Goal: Information Seeking & Learning: Learn about a topic

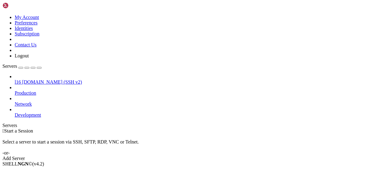
click at [46, 80] on span "[DOMAIN_NAME] (SSH v2)" at bounding box center [52, 82] width 60 height 5
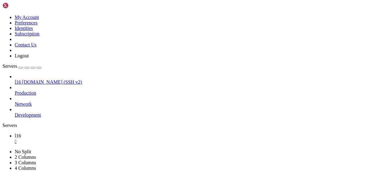
scroll to position [369, 0]
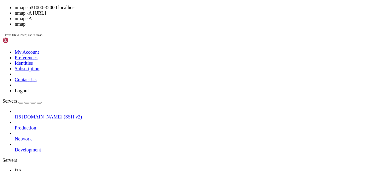
scroll to position [541, 0]
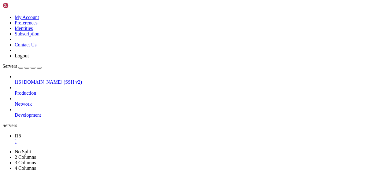
drag, startPoint x: 17, startPoint y: 335, endPoint x: 6, endPoint y: 335, distance: 11.9
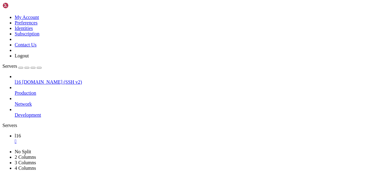
scroll to position [645, 0]
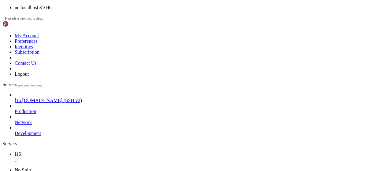
scroll to position [660, 0]
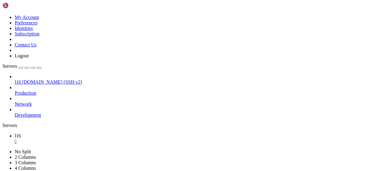
drag, startPoint x: 117, startPoint y: 349, endPoint x: 138, endPoint y: 365, distance: 26.8
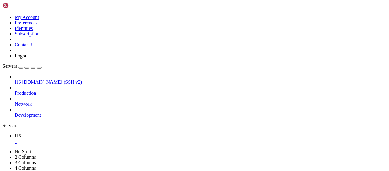
scroll to position [1378, 0]
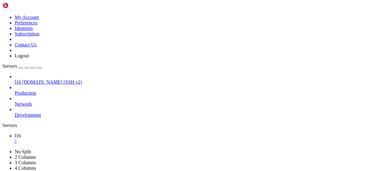
drag, startPoint x: 53, startPoint y: 367, endPoint x: 120, endPoint y: 372, distance: 66.8
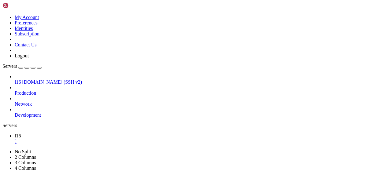
scroll to position [2802, 0]
drag, startPoint x: 111, startPoint y: 371, endPoint x: 90, endPoint y: 373, distance: 21.5
drag, startPoint x: 83, startPoint y: 368, endPoint x: 78, endPoint y: 373, distance: 6.9
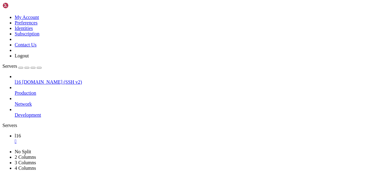
drag, startPoint x: 64, startPoint y: 367, endPoint x: 97, endPoint y: 372, distance: 33.4
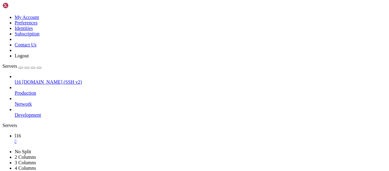
scroll to position [2838, 0]
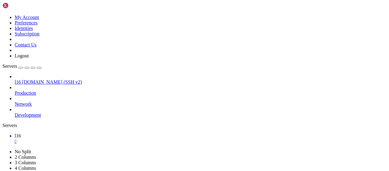
drag, startPoint x: 199, startPoint y: 362, endPoint x: 172, endPoint y: 369, distance: 27.4
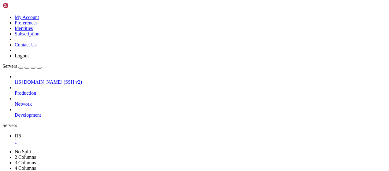
scroll to position [3332, 0]
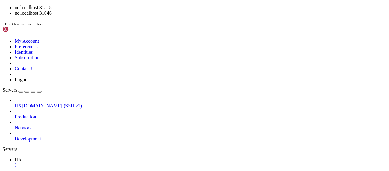
drag, startPoint x: 273, startPoint y: 378, endPoint x: 266, endPoint y: 379, distance: 6.7
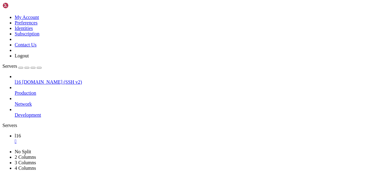
scroll to position [3337, 0]
drag, startPoint x: 155, startPoint y: 350, endPoint x: 126, endPoint y: 368, distance: 34.3
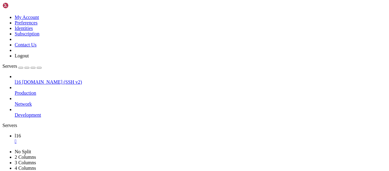
drag, startPoint x: 126, startPoint y: 364, endPoint x: 93, endPoint y: 369, distance: 33.2
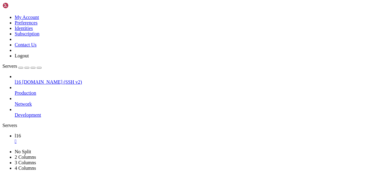
scroll to position [4055, 0]
drag, startPoint x: 33, startPoint y: 369, endPoint x: 105, endPoint y: 371, distance: 71.9
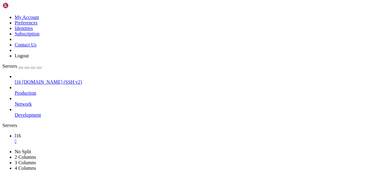
drag, startPoint x: 105, startPoint y: 371, endPoint x: 80, endPoint y: 368, distance: 25.3
drag, startPoint x: 96, startPoint y: 370, endPoint x: 69, endPoint y: 370, distance: 26.9
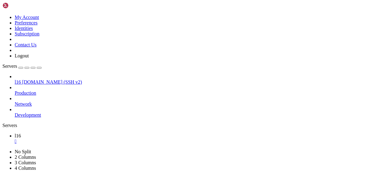
scroll to position [4086, 0]
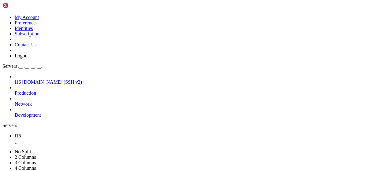
drag, startPoint x: 90, startPoint y: 371, endPoint x: 57, endPoint y: 372, distance: 33.1
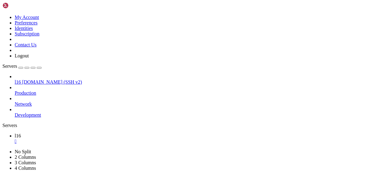
scroll to position [4211, 0]
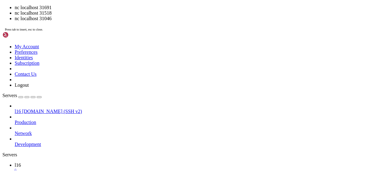
drag, startPoint x: 130, startPoint y: 132, endPoint x: 134, endPoint y: 129, distance: 4.6
click at [43, 31] on span "Press tab to insert, esc to close." at bounding box center [24, 29] width 38 height 3
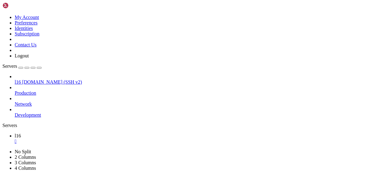
scroll to position [4216, 0]
drag, startPoint x: 67, startPoint y: 368, endPoint x: 76, endPoint y: 372, distance: 9.7
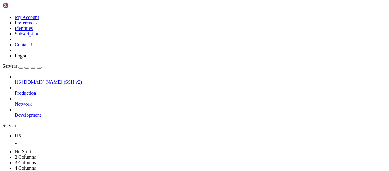
scroll to position [4237, 0]
drag, startPoint x: 98, startPoint y: 372, endPoint x: 191, endPoint y: 373, distance: 93.6
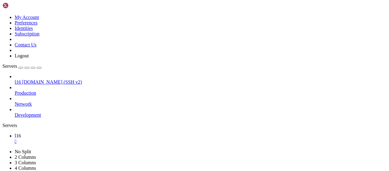
drag, startPoint x: 124, startPoint y: 370, endPoint x: 92, endPoint y: 369, distance: 32.1
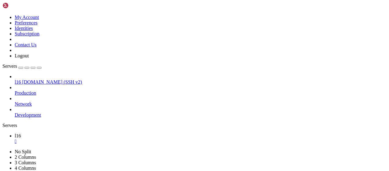
drag, startPoint x: 5, startPoint y: 278, endPoint x: 215, endPoint y: 338, distance: 218.7
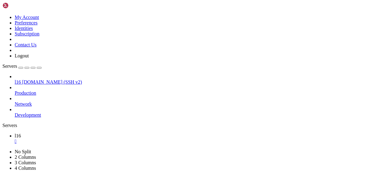
scroll to position [4637, 0]
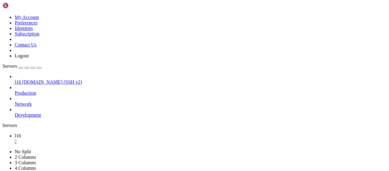
drag, startPoint x: 266, startPoint y: 358, endPoint x: 259, endPoint y: 359, distance: 6.9
drag, startPoint x: 224, startPoint y: 361, endPoint x: 162, endPoint y: 366, distance: 62.6
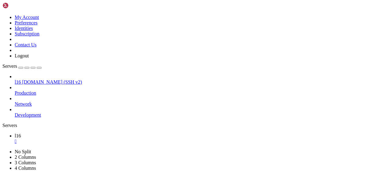
drag, startPoint x: 86, startPoint y: 372, endPoint x: 49, endPoint y: 362, distance: 38.5
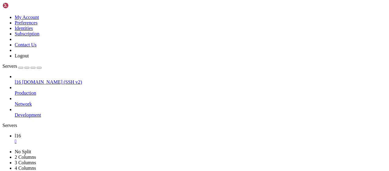
scroll to position [6077, 0]
drag, startPoint x: 105, startPoint y: 368, endPoint x: 98, endPoint y: 368, distance: 7.6
click html "Page up 0060 - d4 f2 b9 a7 4c b0 f9 4f-cb 2a 19 dc c1 62 1d 65 ....L..O.*...b.e…"
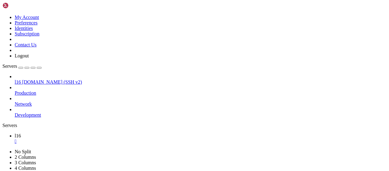
scroll to position [6092, 0]
drag, startPoint x: 136, startPoint y: 400, endPoint x: 61, endPoint y: 294, distance: 130.0
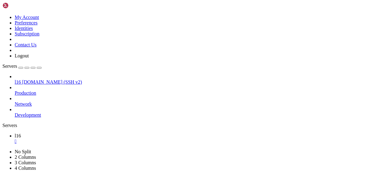
drag, startPoint x: 58, startPoint y: 372, endPoint x: 5, endPoint y: 284, distance: 102.1
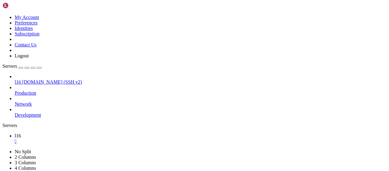
drag, startPoint x: 38, startPoint y: 369, endPoint x: 119, endPoint y: 373, distance: 80.8
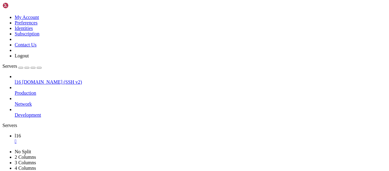
scroll to position [7194, 0]
drag, startPoint x: 101, startPoint y: 355, endPoint x: 125, endPoint y: 367, distance: 27.5
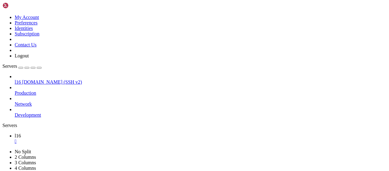
scroll to position [7387, 0]
drag, startPoint x: 83, startPoint y: 323, endPoint x: 105, endPoint y: 349, distance: 34.7
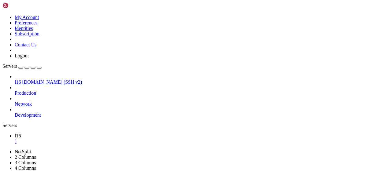
scroll to position [7267, 0]
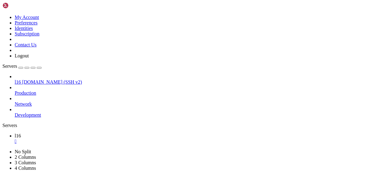
drag, startPoint x: 141, startPoint y: 351, endPoint x: 32, endPoint y: 294, distance: 122.8
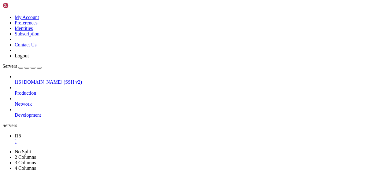
drag, startPoint x: 95, startPoint y: 354, endPoint x: 134, endPoint y: 377, distance: 45.4
drag, startPoint x: 112, startPoint y: 343, endPoint x: 155, endPoint y: 369, distance: 49.8
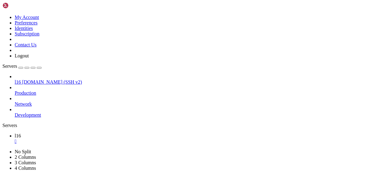
drag, startPoint x: 141, startPoint y: 365, endPoint x: 5, endPoint y: 256, distance: 174.2
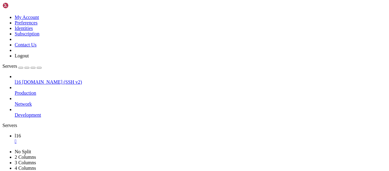
drag, startPoint x: 106, startPoint y: 367, endPoint x: 143, endPoint y: 380, distance: 39.5
drag, startPoint x: 269, startPoint y: 332, endPoint x: 240, endPoint y: 334, distance: 29.1
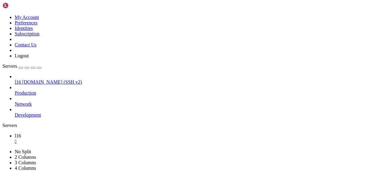
drag, startPoint x: 19, startPoint y: 268, endPoint x: 202, endPoint y: 325, distance: 192.6
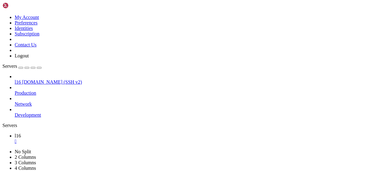
drag, startPoint x: 226, startPoint y: 373, endPoint x: 90, endPoint y: 371, distance: 136.1
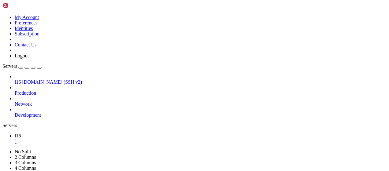
drag, startPoint x: 110, startPoint y: 375, endPoint x: 106, endPoint y: 384, distance: 9.6
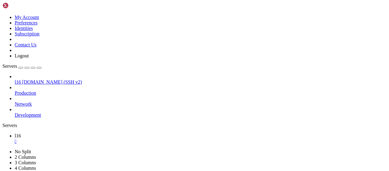
drag, startPoint x: 150, startPoint y: 292, endPoint x: 108, endPoint y: 323, distance: 51.9
drag, startPoint x: 246, startPoint y: 373, endPoint x: 71, endPoint y: 370, distance: 175.2
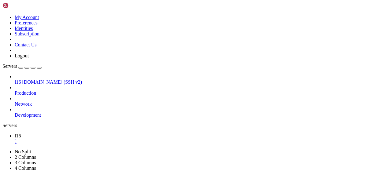
drag, startPoint x: 184, startPoint y: 375, endPoint x: 3, endPoint y: 356, distance: 182.1
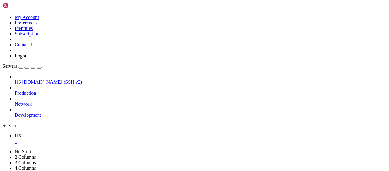
drag, startPoint x: 196, startPoint y: 374, endPoint x: 6, endPoint y: 356, distance: 191.3
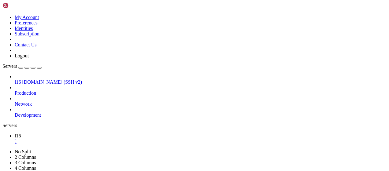
drag, startPoint x: 118, startPoint y: 330, endPoint x: 100, endPoint y: 372, distance: 45.9
drag, startPoint x: 63, startPoint y: 385, endPoint x: 71, endPoint y: 382, distance: 8.9
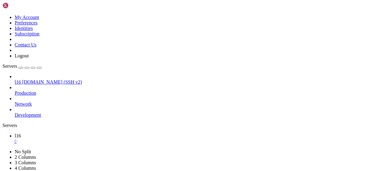
drag, startPoint x: 135, startPoint y: 398, endPoint x: 6, endPoint y: 368, distance: 132.6
drag, startPoint x: 6, startPoint y: 366, endPoint x: 55, endPoint y: 382, distance: 52.5
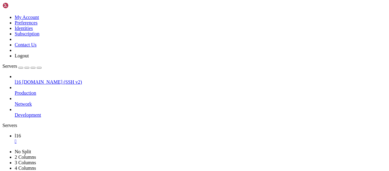
scroll to position [7605, 0]
drag, startPoint x: 97, startPoint y: 331, endPoint x: 113, endPoint y: 374, distance: 45.5
drag, startPoint x: 67, startPoint y: 384, endPoint x: 5, endPoint y: 351, distance: 70.4
